Goal: Transaction & Acquisition: Purchase product/service

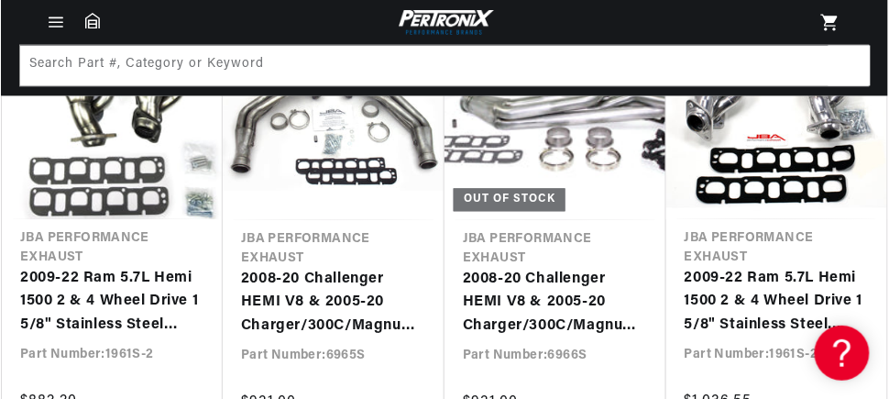
scroll to position [0, 555]
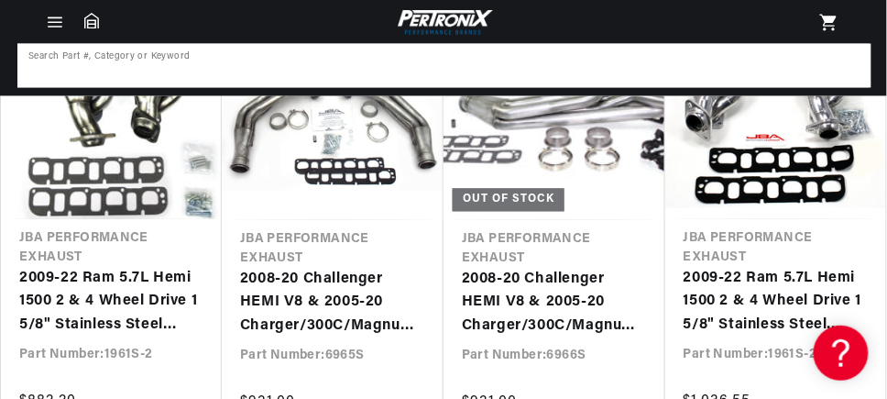
click at [138, 59] on input at bounding box center [444, 66] width 850 height 40
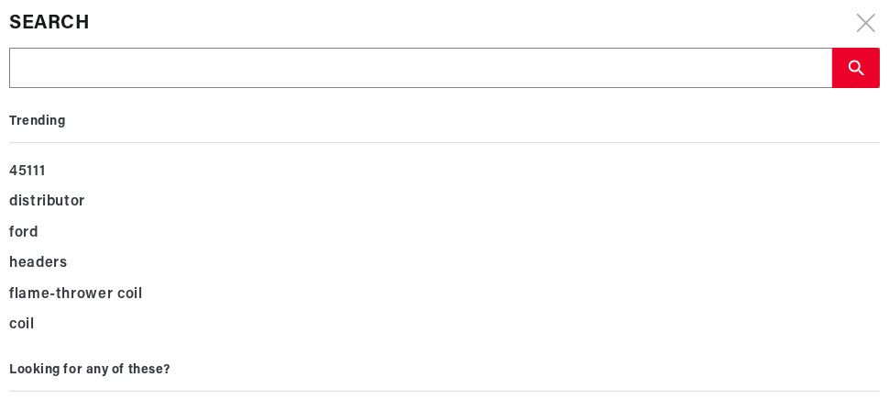
scroll to position [0, 0]
type input "o"
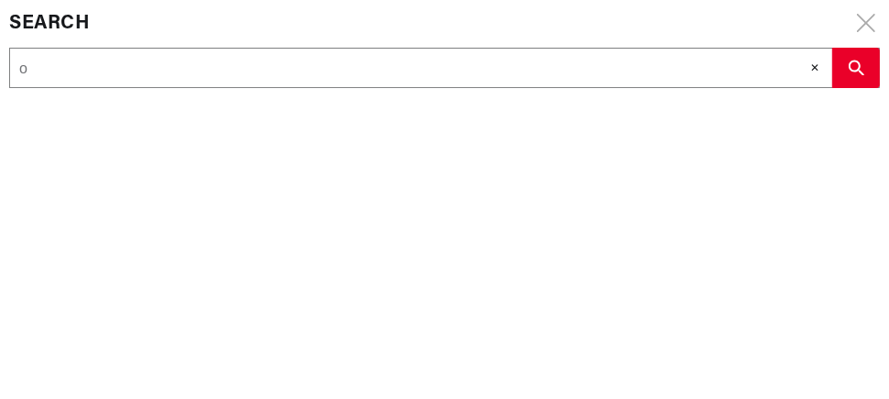
type input "ox"
type input "oxy"
type input "oxyg"
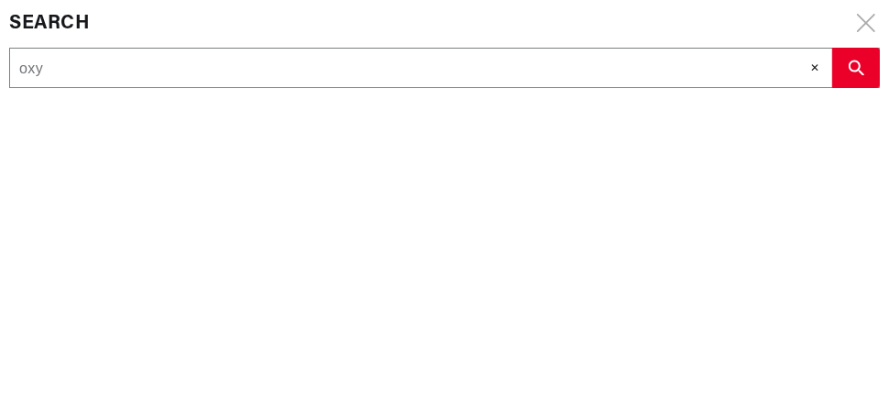
type input "oxyg"
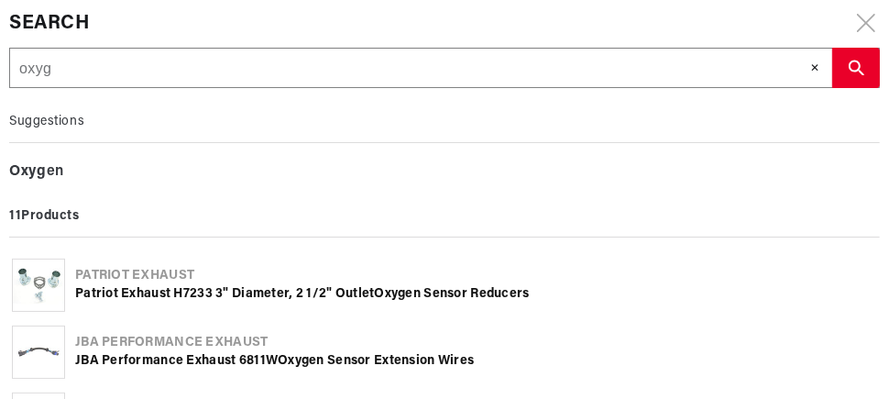
type input "oxyge"
type input "oxygen"
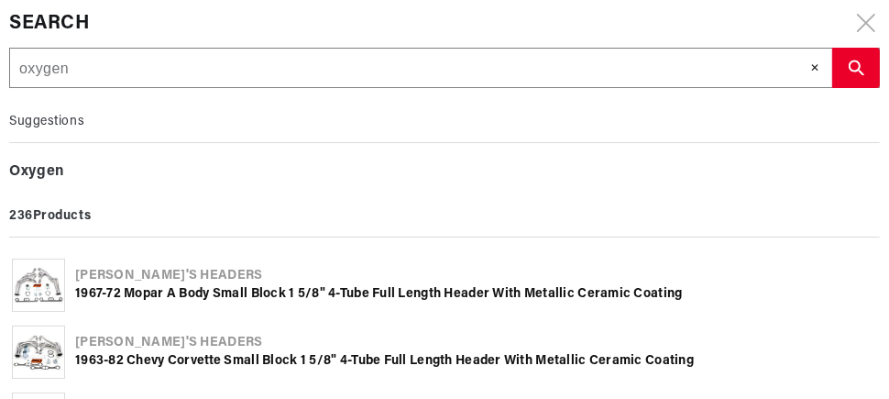
type input "oxygen"
type input "oxygen s"
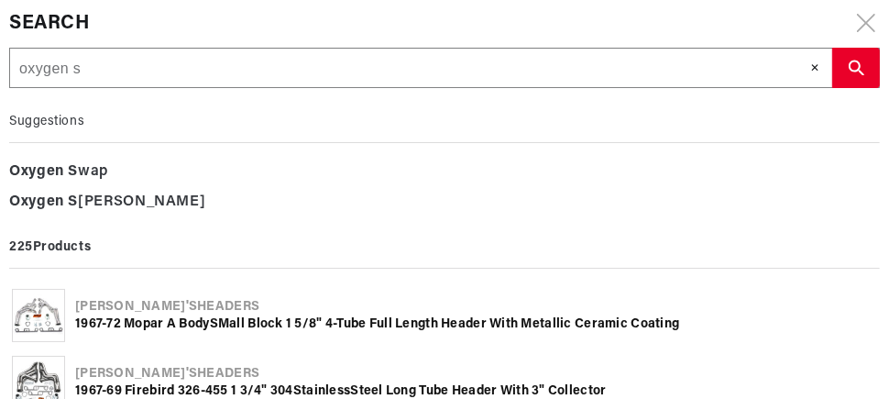
type input "oxygen se"
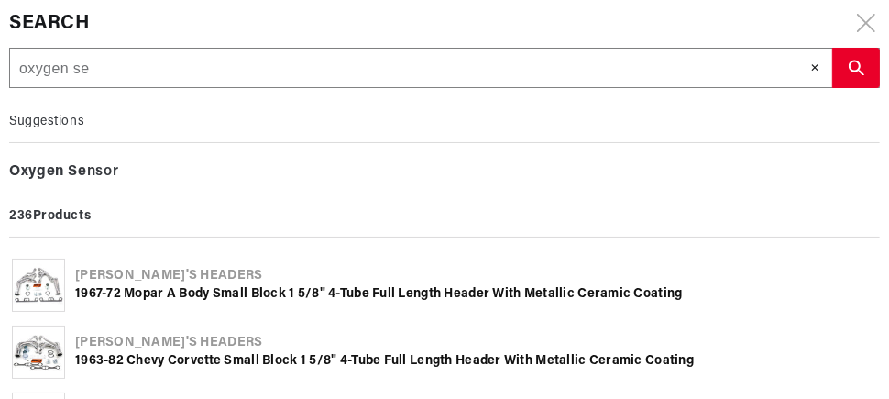
type input "oxygen sen"
type input "oxygen sens"
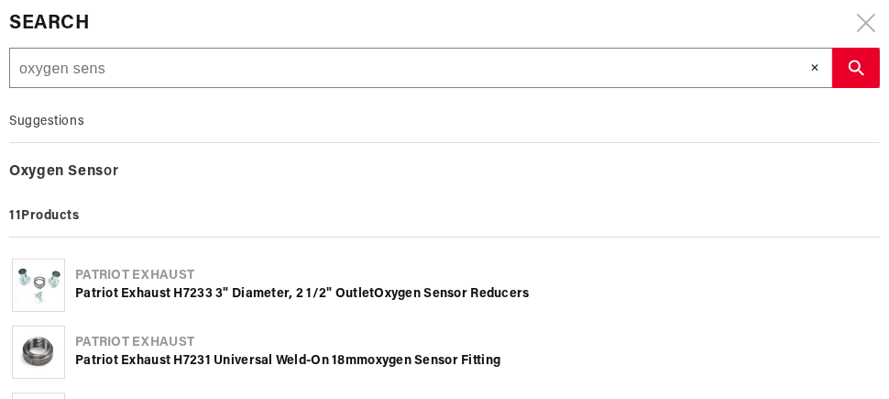
type input "oxygen senso"
type input "oxygen sensor"
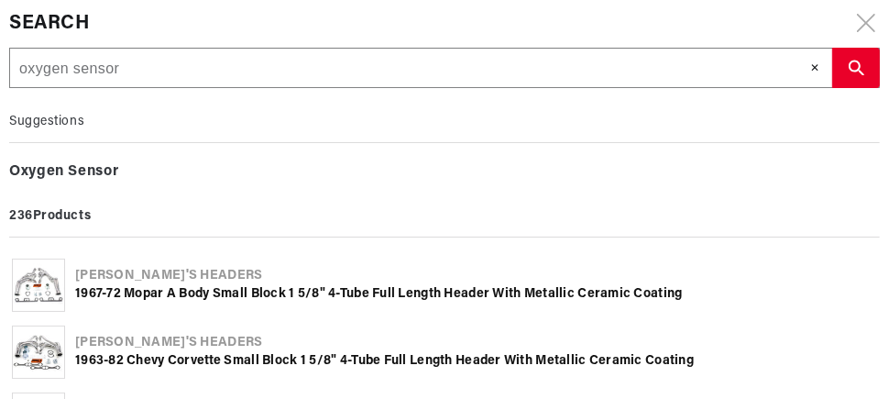
type input "oxygen sensor"
type input "oxygen sensor e"
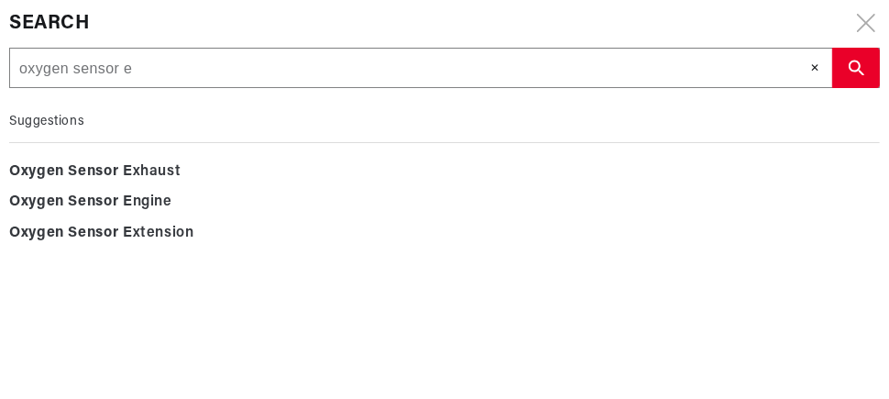
type input "oxygen sensor ex"
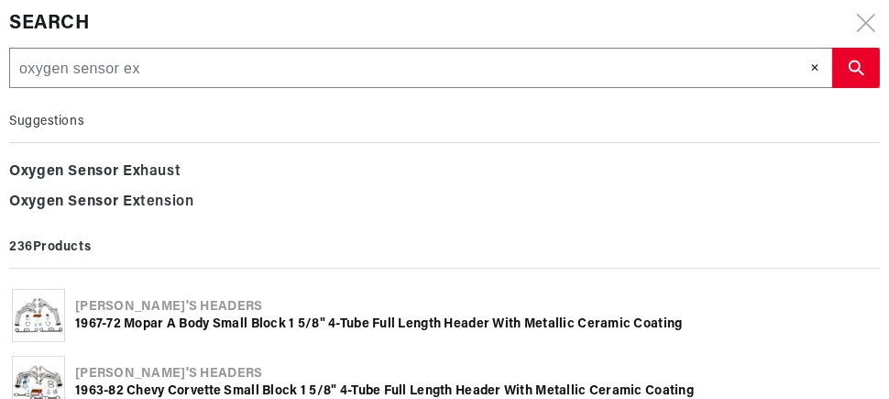
type input "oxygen sensor ext"
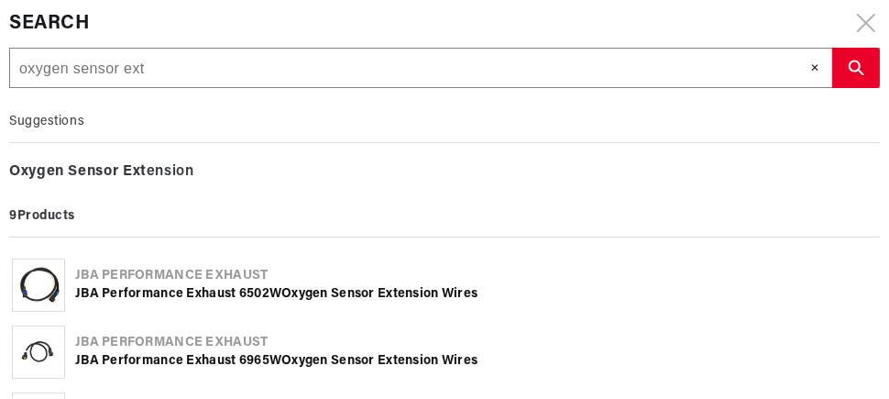
type input "oxygen sensor exte"
type input "oxygen sensor exten"
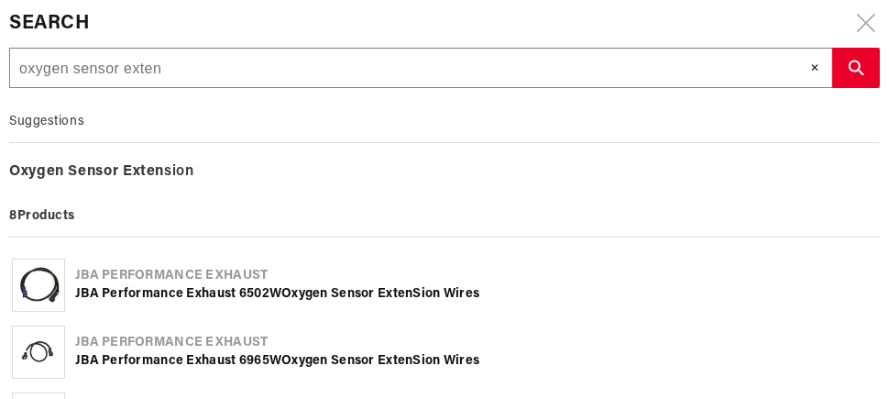
type input "oxygen sensor extent"
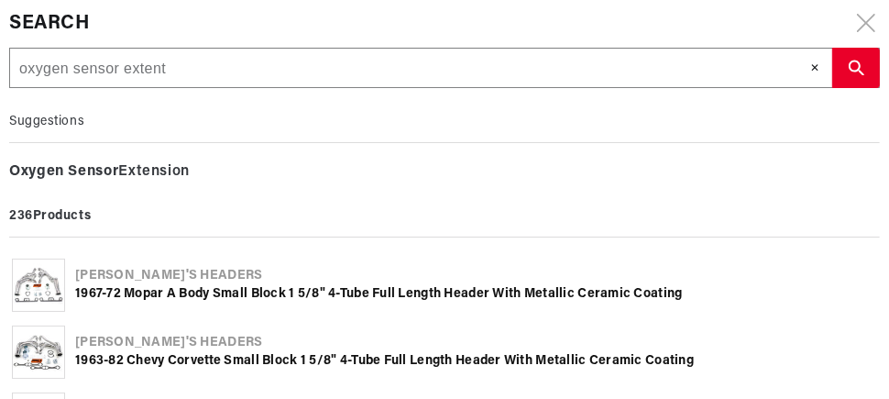
type input "oxygen sensor extenti"
type input "oxygen sensor extentio"
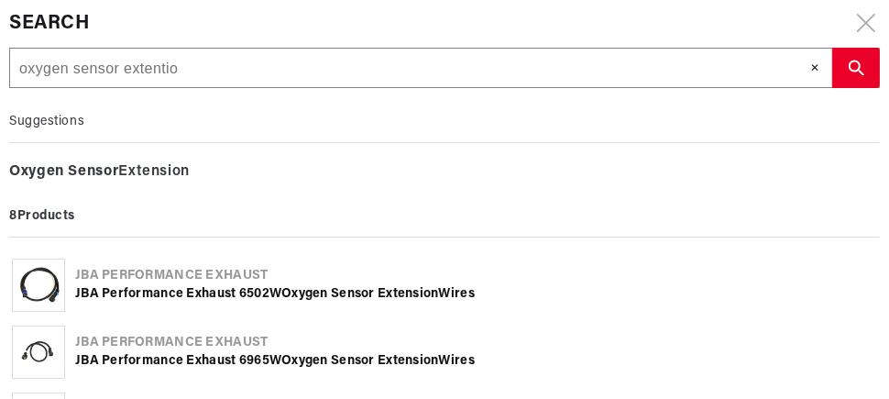
type input "oxygen sensor extention"
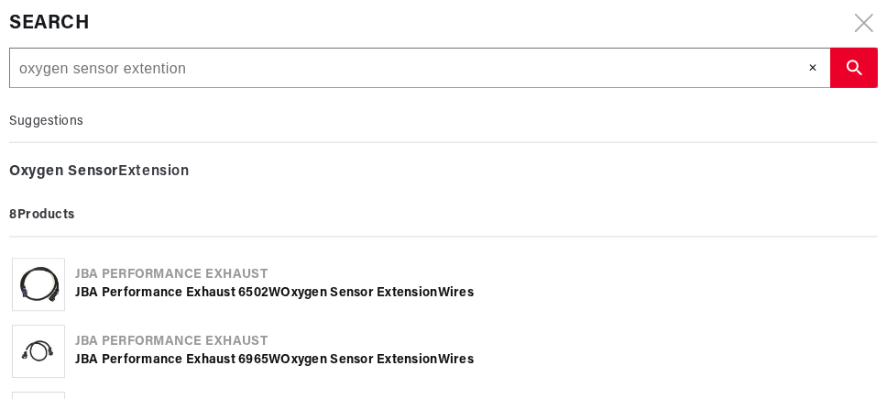
scroll to position [0, 555]
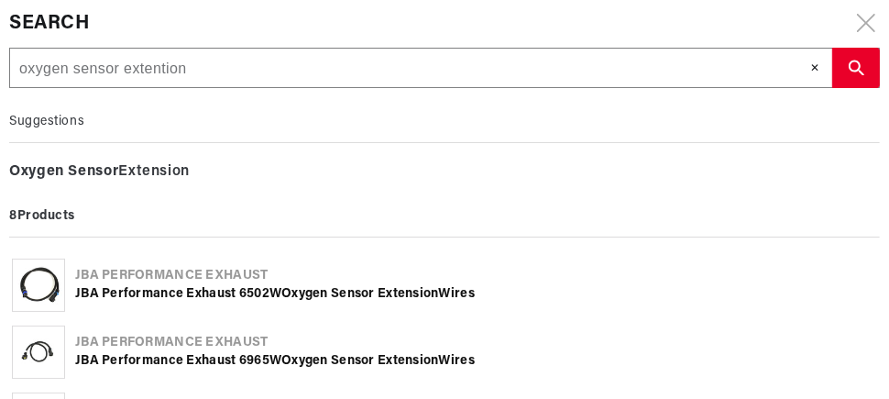
type input "oxygen sensor extention"
click at [848, 69] on use "search button" at bounding box center [856, 68] width 16 height 16
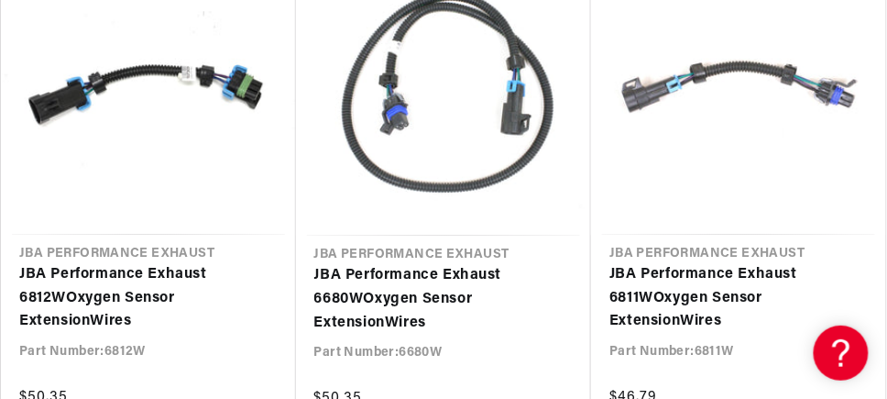
click at [399, 276] on link "JBA Performance Exhaust 6680W Oxygen Sensor Extension Wires" at bounding box center [443, 299] width 259 height 71
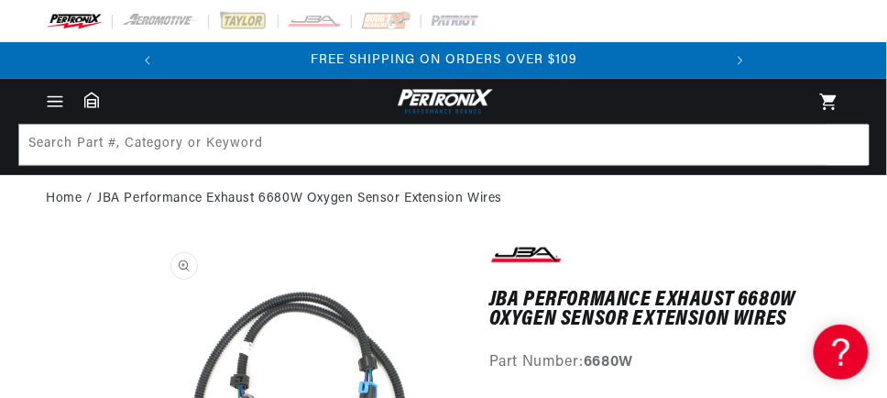
click at [50, 96] on icon "Menu" at bounding box center [55, 96] width 14 height 0
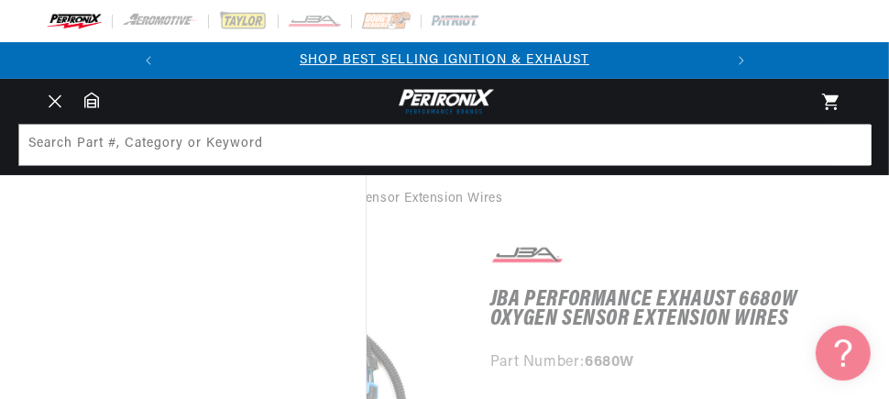
click at [356, 258] on div "Ignition Conversions Back Ignition Conversions Shop by Feature Ignitor©" at bounding box center [183, 287] width 366 height 225
click at [75, 112] on summary "Menu" at bounding box center [55, 102] width 40 height 20
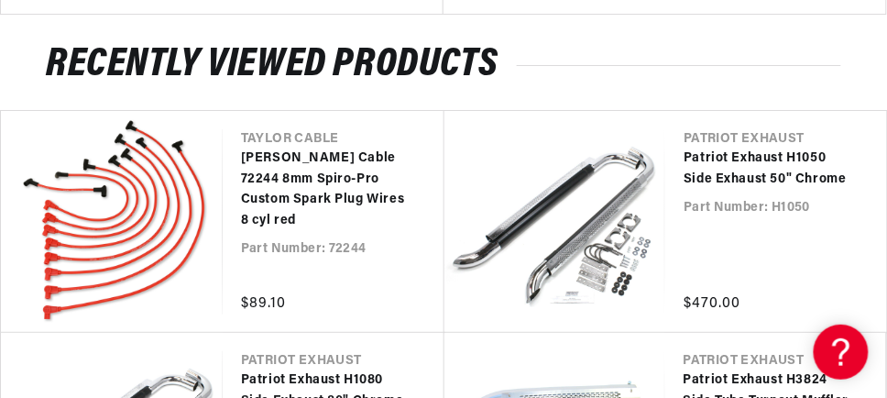
scroll to position [2565, 0]
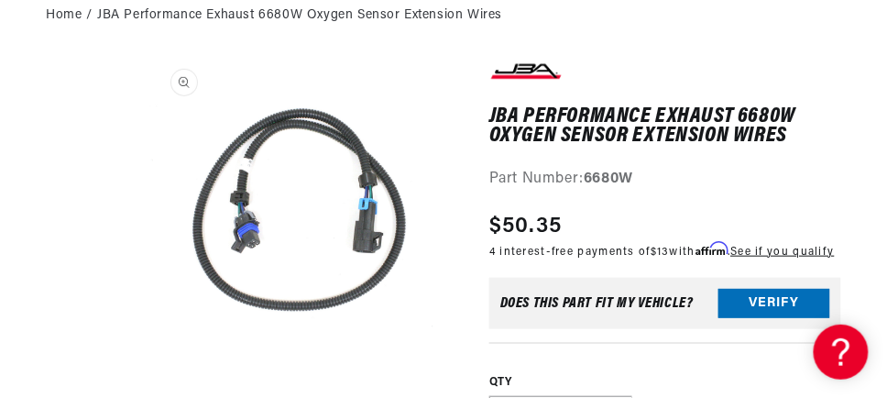
drag, startPoint x: 432, startPoint y: 187, endPoint x: 5, endPoint y: 38, distance: 453.1
